Goal: Task Accomplishment & Management: Manage account settings

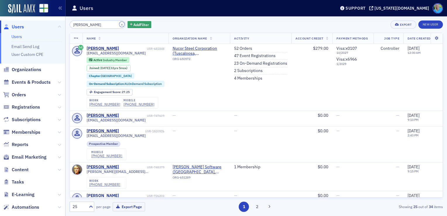
drag, startPoint x: 115, startPoint y: 24, endPoint x: 227, endPoint y: 0, distance: 114.7
click at [119, 24] on button "×" at bounding box center [121, 24] width 5 height 5
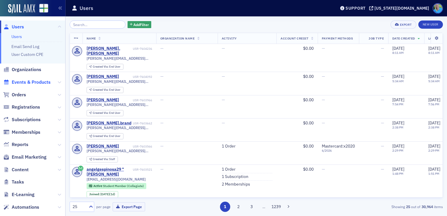
click at [34, 80] on span "Events & Products" at bounding box center [31, 82] width 39 height 6
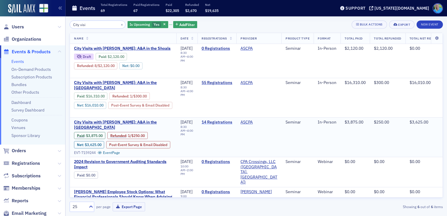
type input "City visi"
click at [217, 125] on link "14 Registrations" at bounding box center [216, 122] width 31 height 5
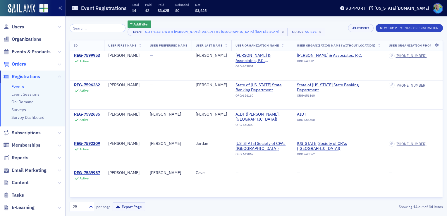
click at [19, 63] on span "Orders" at bounding box center [19, 64] width 14 height 6
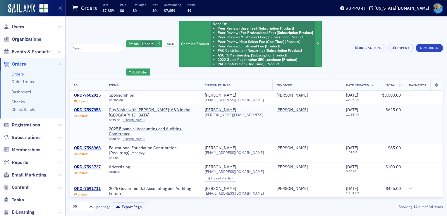
click at [87, 110] on div "ORD-7597856" at bounding box center [87, 109] width 27 height 5
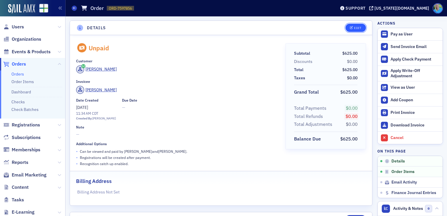
click at [356, 29] on div "Edit" at bounding box center [357, 27] width 7 height 3
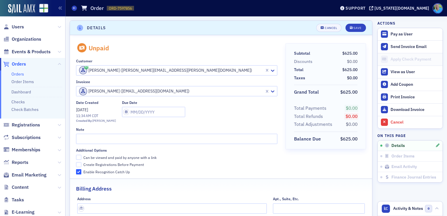
scroll to position [1, 0]
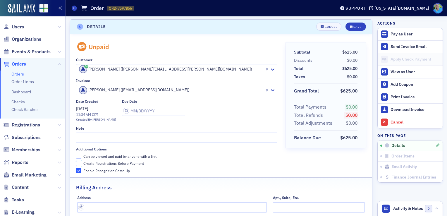
click at [79, 161] on input "Create Registrations Before Payment" at bounding box center [78, 163] width 5 height 5
checkbox input "true"
click at [350, 26] on icon "submit" at bounding box center [351, 26] width 3 height 3
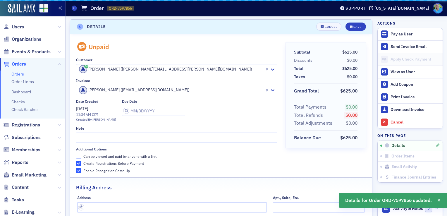
scroll to position [61, 0]
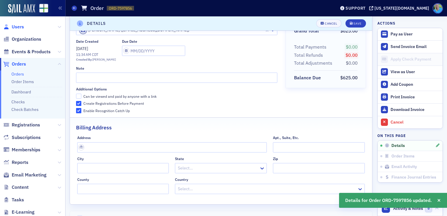
click at [20, 28] on span "Users" at bounding box center [18, 27] width 12 height 6
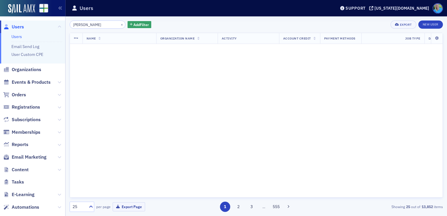
type input "[PERSON_NAME]"
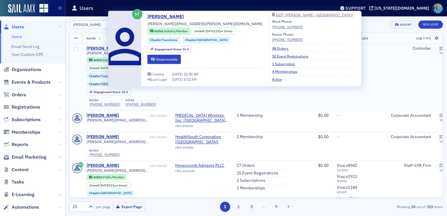
click at [103, 46] on div "[PERSON_NAME]" at bounding box center [103, 48] width 32 height 5
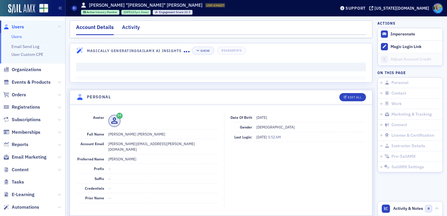
click at [130, 30] on div "Activity" at bounding box center [131, 28] width 18 height 11
